Goal: Transaction & Acquisition: Download file/media

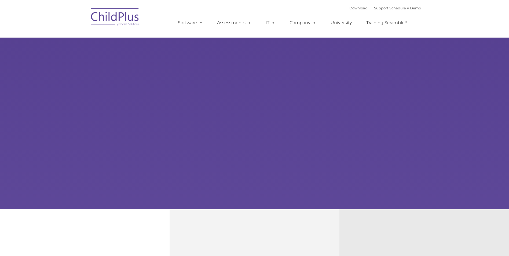
type input ""
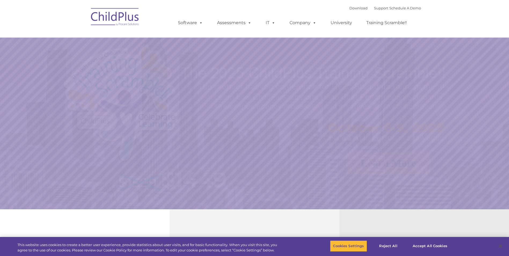
select select "MEDIUM"
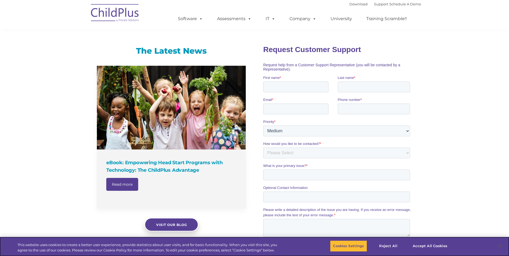
scroll to position [305, 0]
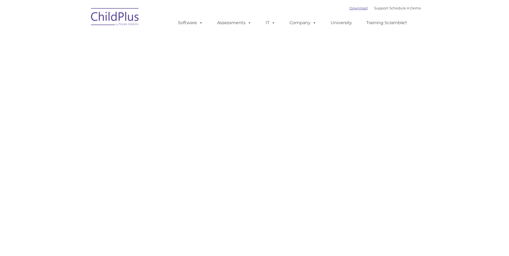
click at [349, 9] on link "Download" at bounding box center [358, 8] width 18 height 4
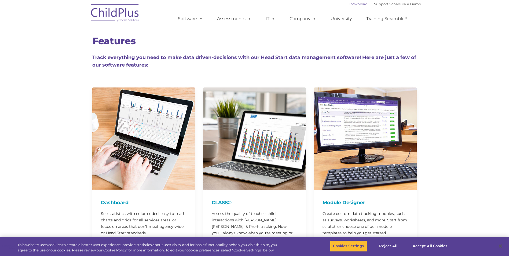
click at [352, 3] on link "Download" at bounding box center [358, 4] width 18 height 4
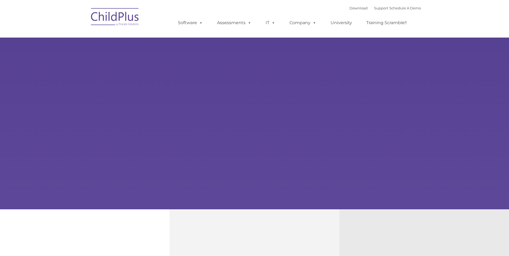
type input ""
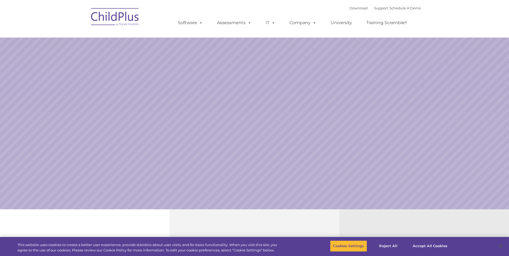
select select "MEDIUM"
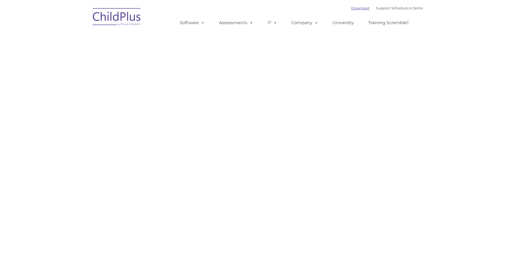
click at [353, 9] on link "Download" at bounding box center [360, 8] width 18 height 4
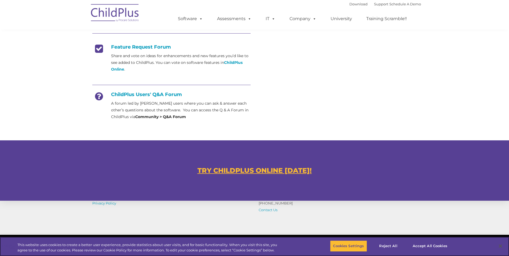
scroll to position [215, 0]
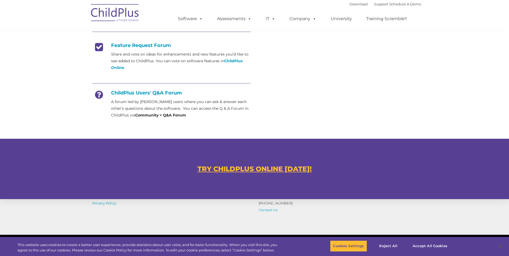
click at [229, 167] on u "TRY CHILDPLUS ONLINE TODAY!" at bounding box center [254, 169] width 114 height 8
